Goal: Task Accomplishment & Management: Use online tool/utility

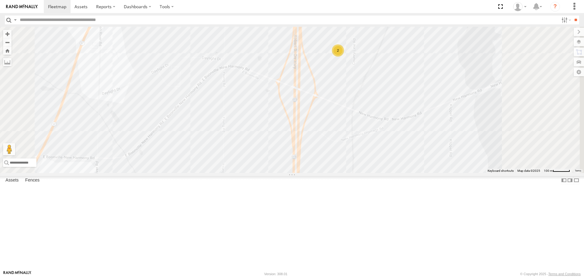
drag, startPoint x: 417, startPoint y: 62, endPoint x: 406, endPoint y: 104, distance: 44.1
click at [406, 104] on div "RT8 2015 Mack RT9 Peterbilt 2" at bounding box center [292, 100] width 584 height 146
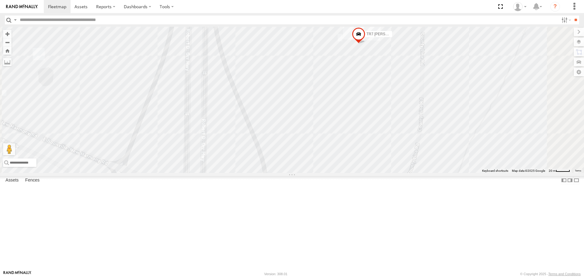
click at [354, 9] on span at bounding box center [346, 1] width 13 height 16
click at [355, 2] on label at bounding box center [349, 0] width 12 height 4
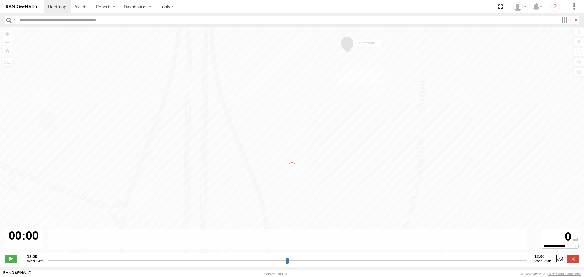
type input "**********"
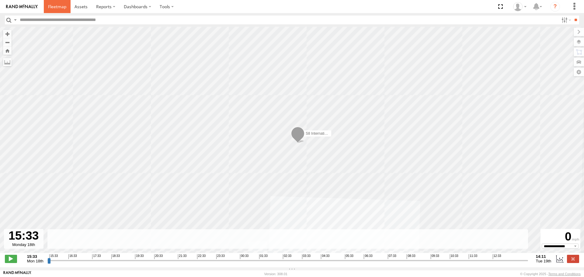
click at [65, 6] on span at bounding box center [57, 7] width 18 height 6
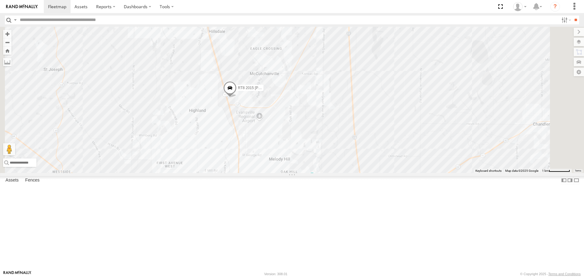
click at [237, 98] on span at bounding box center [229, 90] width 13 height 16
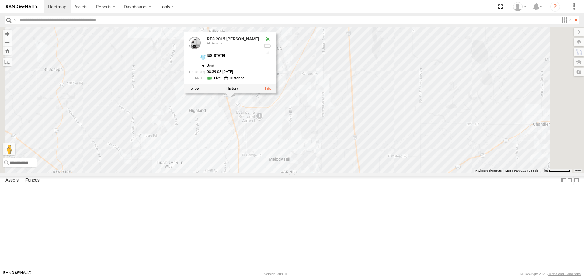
click at [222, 81] on link at bounding box center [215, 78] width 16 height 6
click at [343, 182] on label "RT9 Peterbilt" at bounding box center [328, 179] width 27 height 6
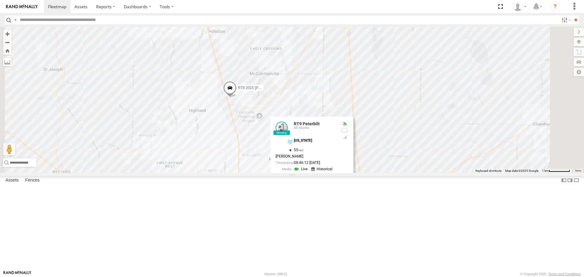
click at [309, 173] on link at bounding box center [302, 170] width 16 height 6
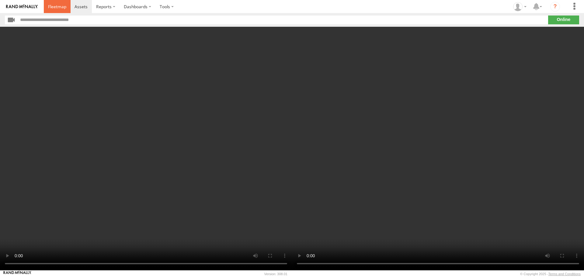
click at [59, 8] on span at bounding box center [57, 7] width 18 height 6
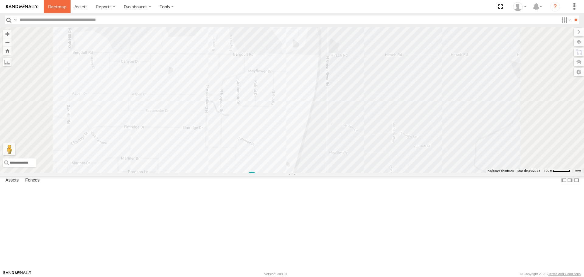
click at [52, 7] on span at bounding box center [57, 7] width 18 height 6
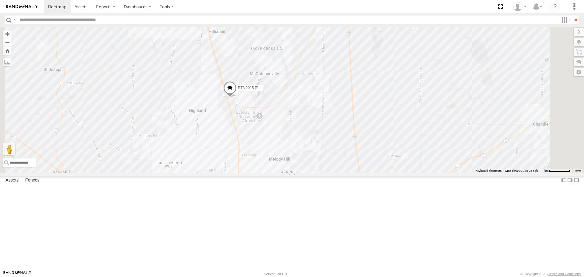
click at [318, 185] on span at bounding box center [312, 179] width 11 height 11
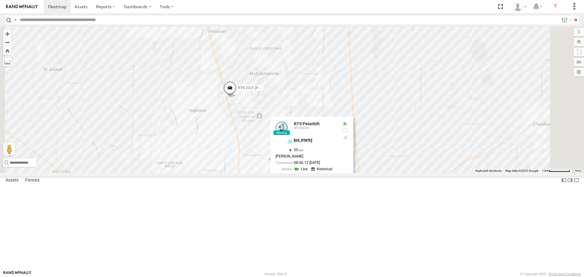
click at [304, 152] on span "55" at bounding box center [299, 150] width 10 height 4
click at [349, 182] on link at bounding box center [345, 180] width 6 height 4
